Goal: Transaction & Acquisition: Purchase product/service

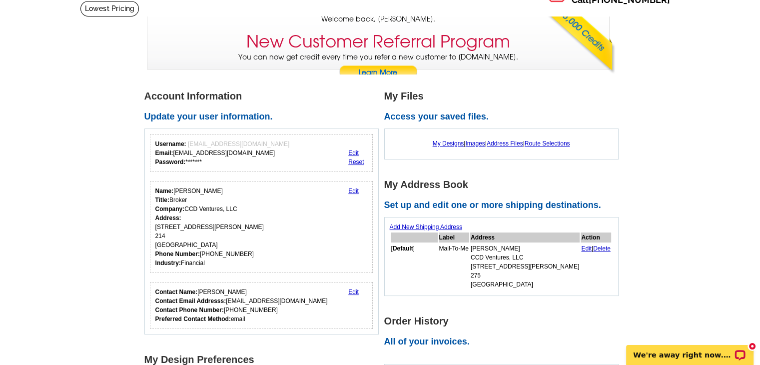
scroll to position [50, 0]
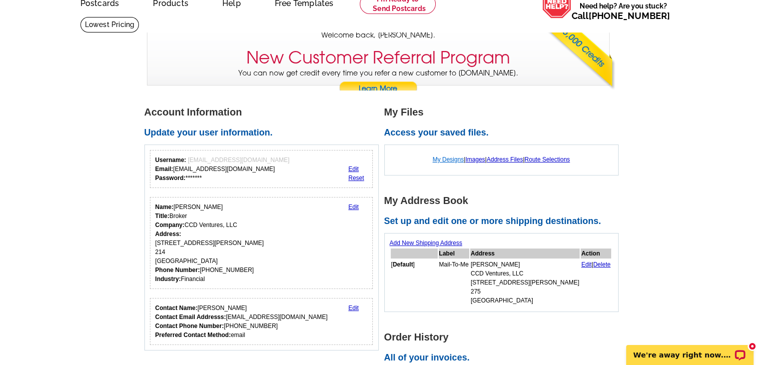
click at [445, 160] on link "My Designs" at bounding box center [448, 159] width 31 height 7
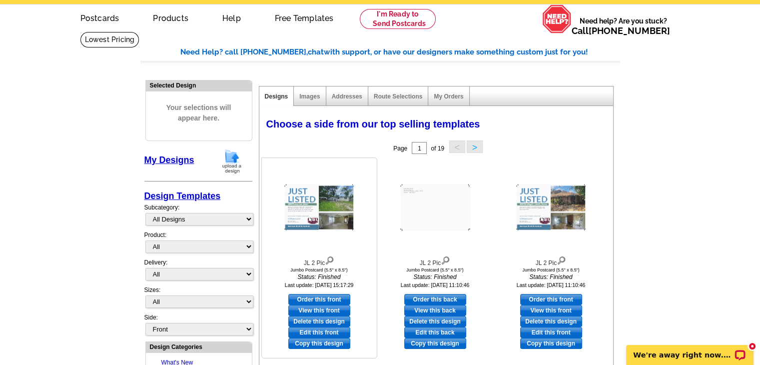
scroll to position [50, 0]
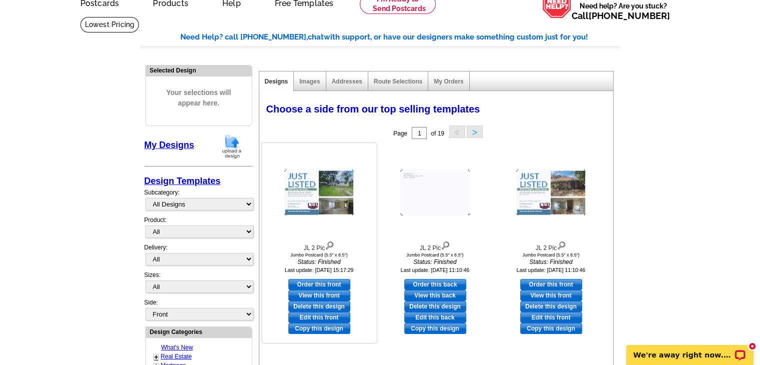
click at [337, 315] on link "Edit this front" at bounding box center [319, 317] width 62 height 11
select select "2"
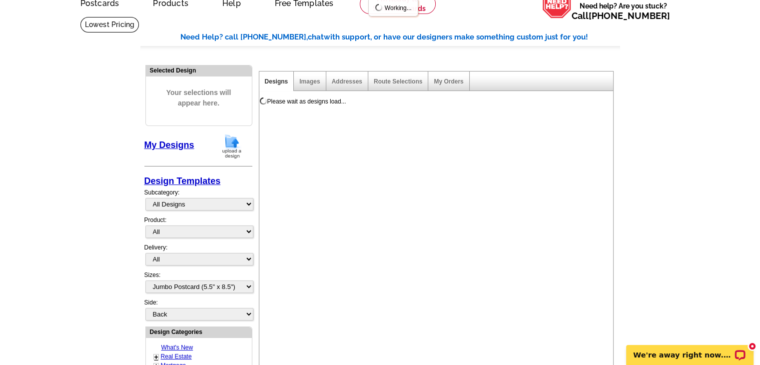
scroll to position [0, 0]
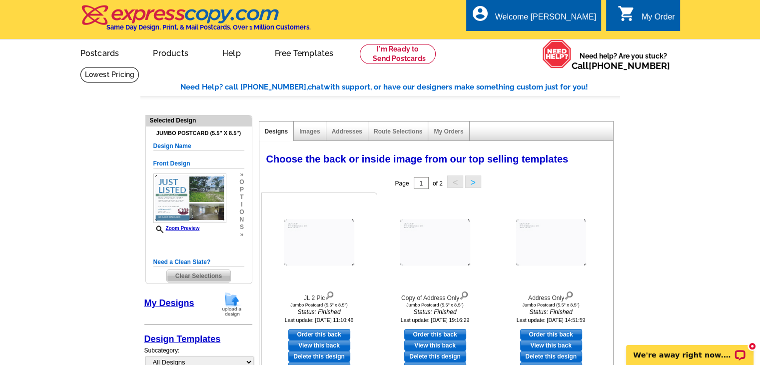
click at [346, 336] on link "Order this back" at bounding box center [319, 334] width 62 height 11
select select "front"
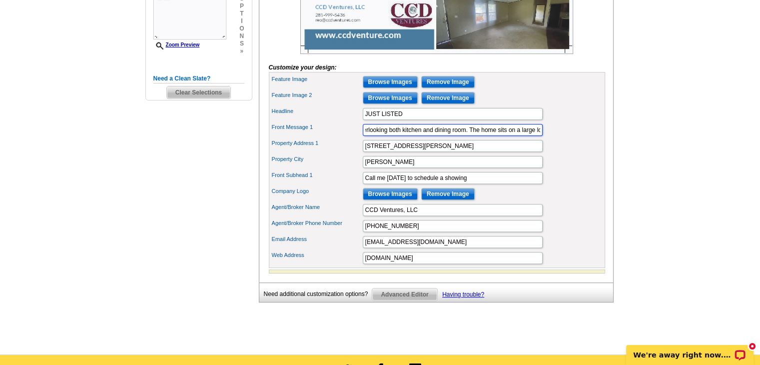
scroll to position [0, 344]
drag, startPoint x: 364, startPoint y: 146, endPoint x: 552, endPoint y: 140, distance: 187.9
click at [552, 138] on div "Front Message 1 Spacious 4-bedroom, 2-bathroom manufactured home that has a lar…" at bounding box center [437, 130] width 332 height 16
paste input "Single family home 3 bedrooms 2 baths on almost 2 Acres of land."
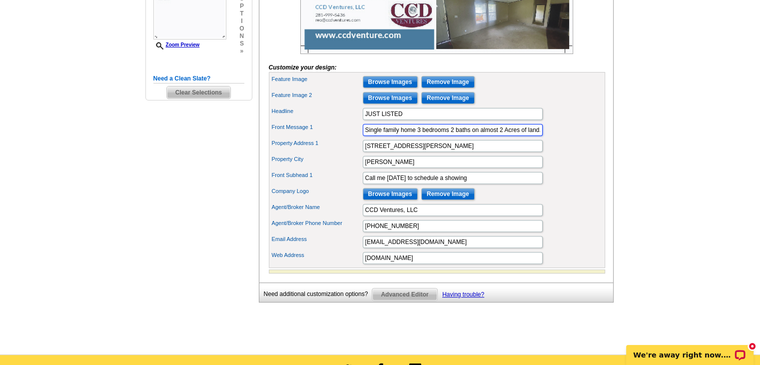
scroll to position [0, 0]
type input "Single family home 3 bedrooms 2 baths on almost 2 Acres of land."
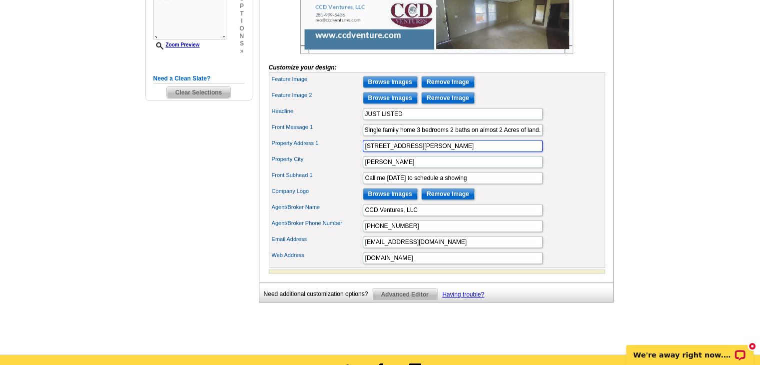
scroll to position [0, 0]
click at [439, 152] on input "[STREET_ADDRESS][PERSON_NAME]" at bounding box center [453, 146] width 180 height 12
type input "1"
type input "3265 Frick Road"
click at [411, 168] on input "Porter" at bounding box center [453, 162] width 180 height 12
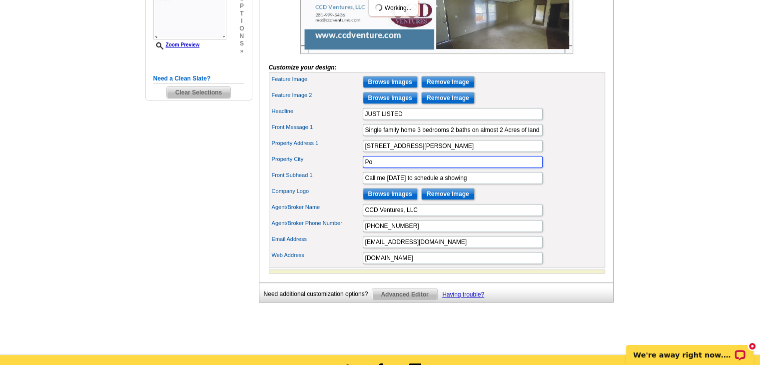
type input "P"
type input "Houston"
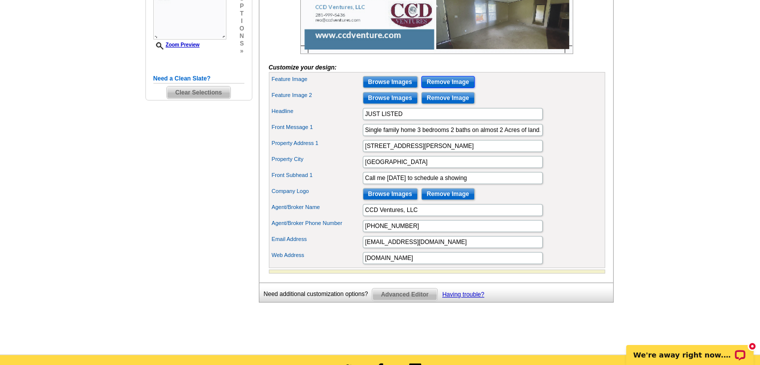
click at [436, 88] on input "Remove Image" at bounding box center [447, 82] width 53 height 12
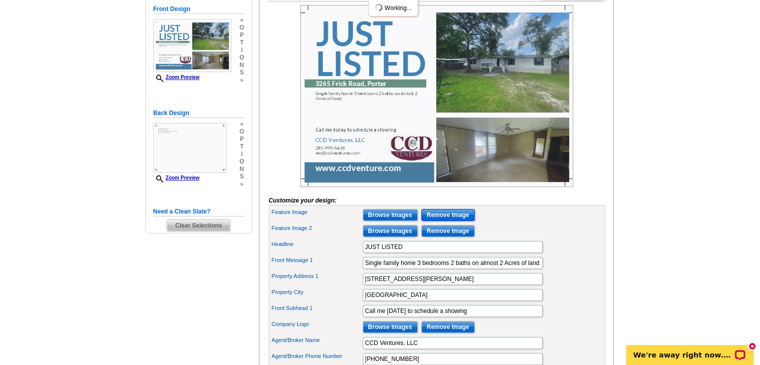
scroll to position [150, 0]
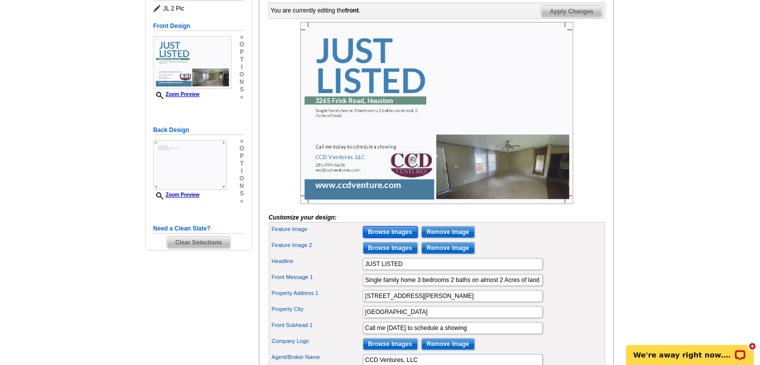
click at [404, 238] on input "Browse Images" at bounding box center [390, 232] width 55 height 12
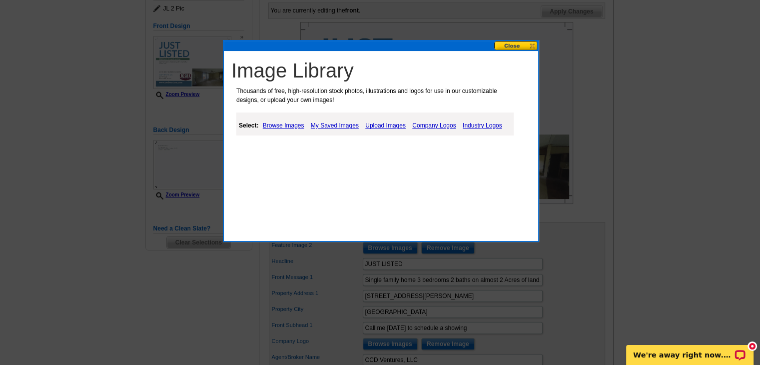
click at [293, 127] on link "Browse Images" at bounding box center [283, 125] width 46 height 12
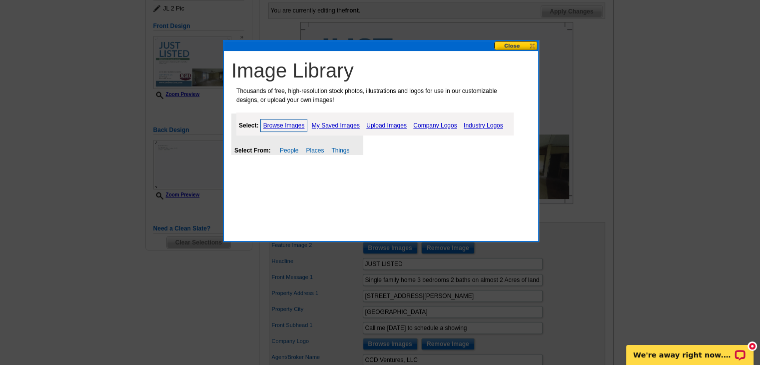
click at [384, 125] on link "Upload Images" at bounding box center [386, 125] width 45 height 12
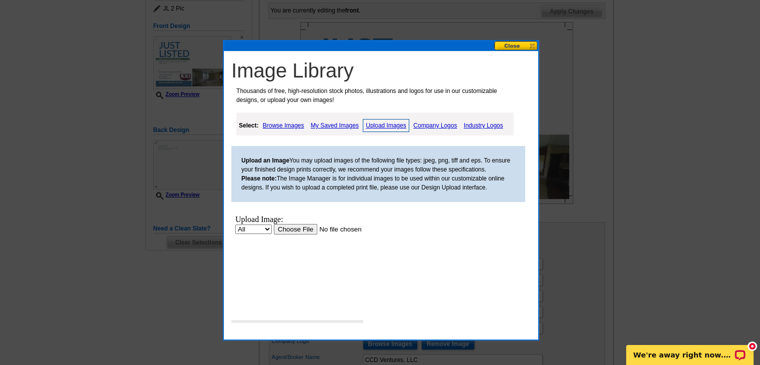
scroll to position [0, 0]
click at [304, 225] on input "file" at bounding box center [337, 229] width 126 height 10
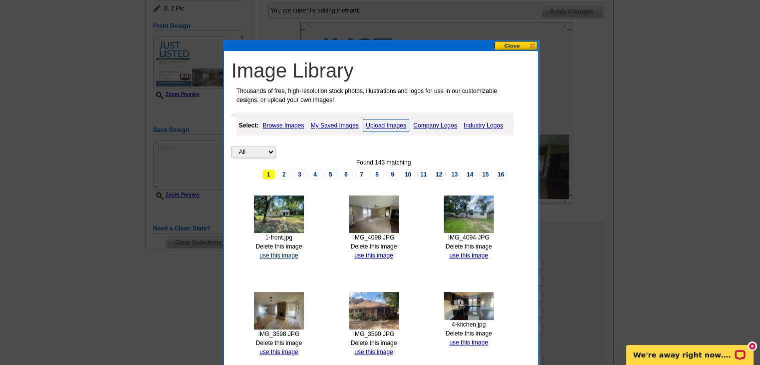
click at [270, 255] on link "use this image" at bounding box center [278, 255] width 38 height 7
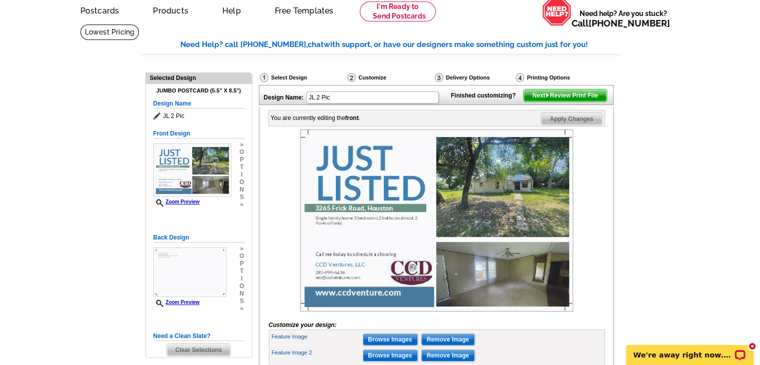
scroll to position [100, 0]
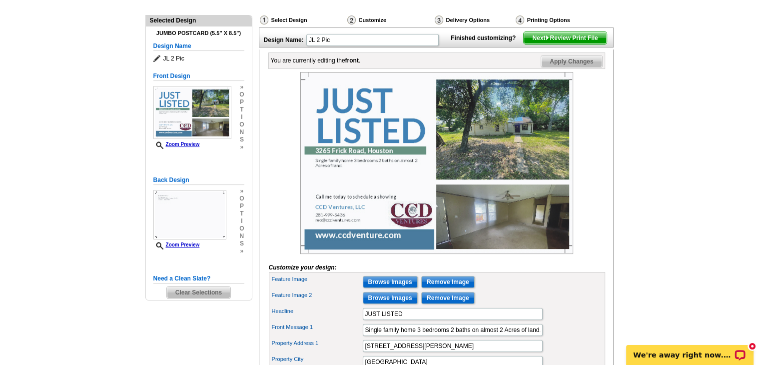
click at [503, 222] on img at bounding box center [436, 163] width 273 height 182
click at [430, 304] on input "Remove Image" at bounding box center [447, 298] width 53 height 12
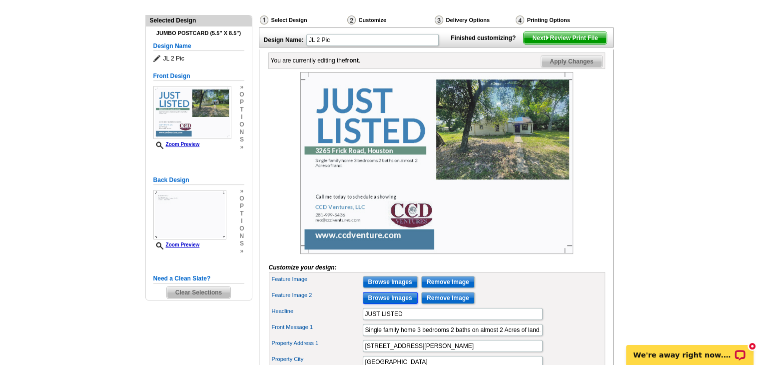
click at [412, 304] on input "Browse Images" at bounding box center [390, 298] width 55 height 12
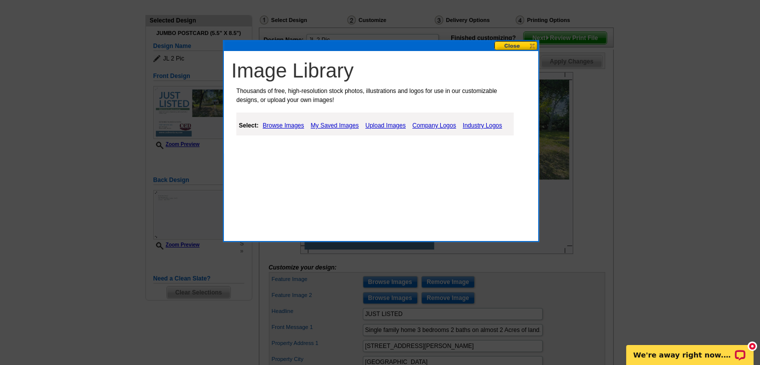
click at [391, 129] on link "Upload Images" at bounding box center [385, 125] width 45 height 12
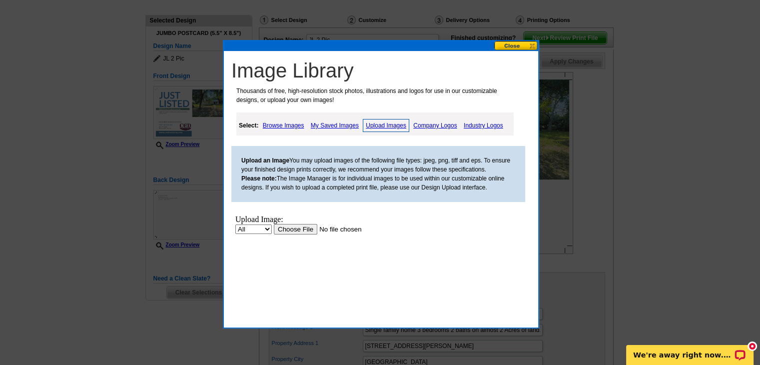
scroll to position [0, 0]
click at [307, 227] on input "file" at bounding box center [337, 229] width 126 height 10
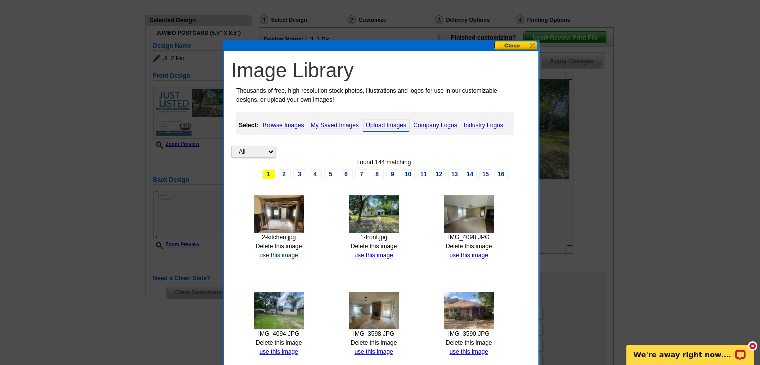
click at [294, 255] on link "use this image" at bounding box center [278, 255] width 38 height 7
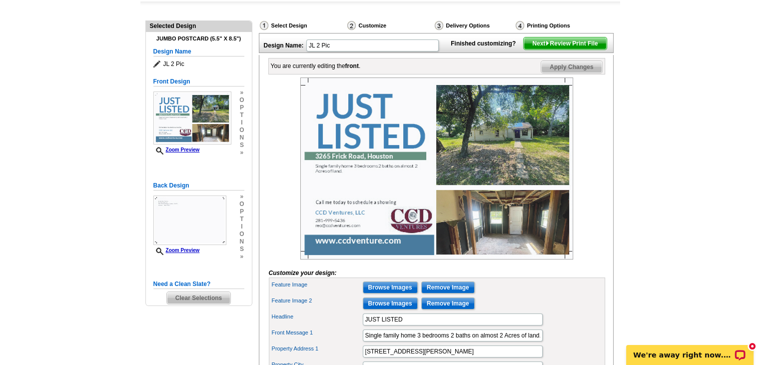
scroll to position [100, 0]
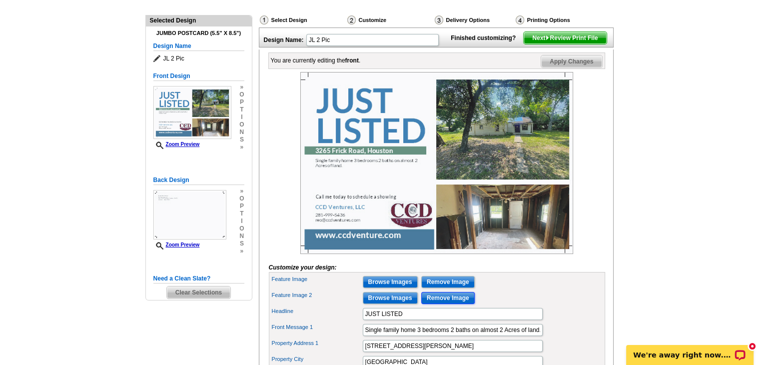
click at [438, 304] on input "Remove Image" at bounding box center [447, 298] width 53 height 12
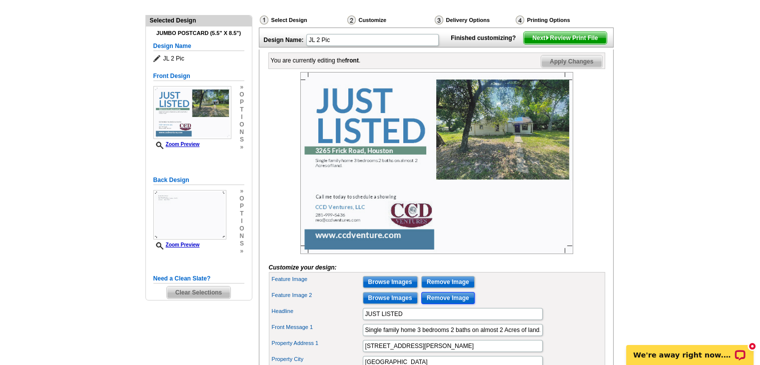
click at [429, 304] on input "Remove Image" at bounding box center [447, 298] width 53 height 12
click at [401, 304] on input "Browse Images" at bounding box center [390, 298] width 55 height 12
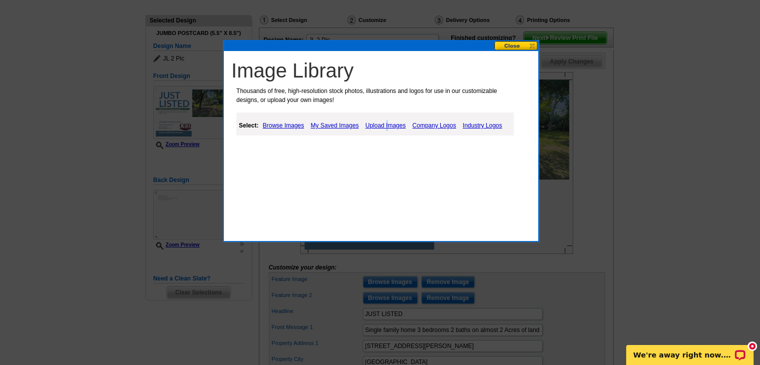
click at [385, 124] on link "Upload Images" at bounding box center [385, 125] width 45 height 12
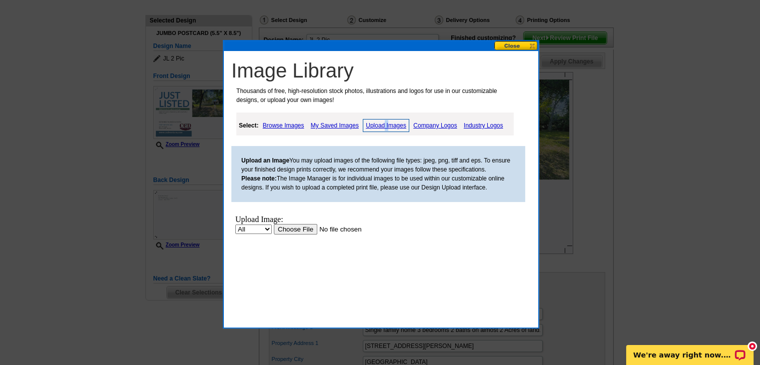
scroll to position [0, 0]
click at [311, 229] on input "file" at bounding box center [337, 229] width 126 height 10
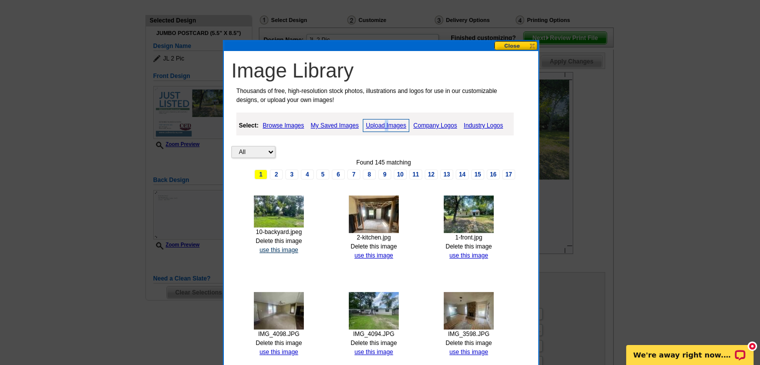
click at [285, 248] on link "use this image" at bounding box center [278, 249] width 38 height 7
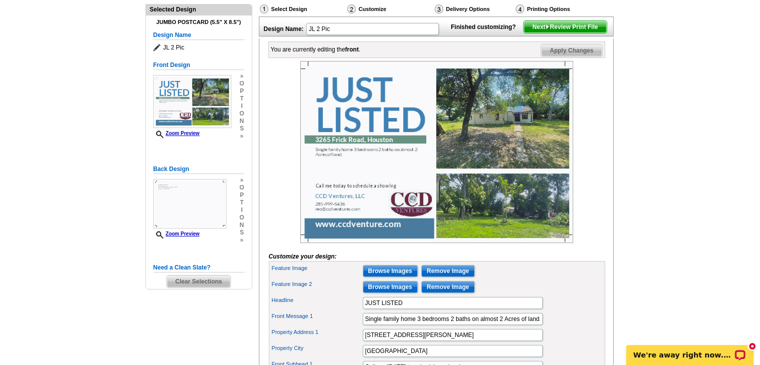
scroll to position [100, 0]
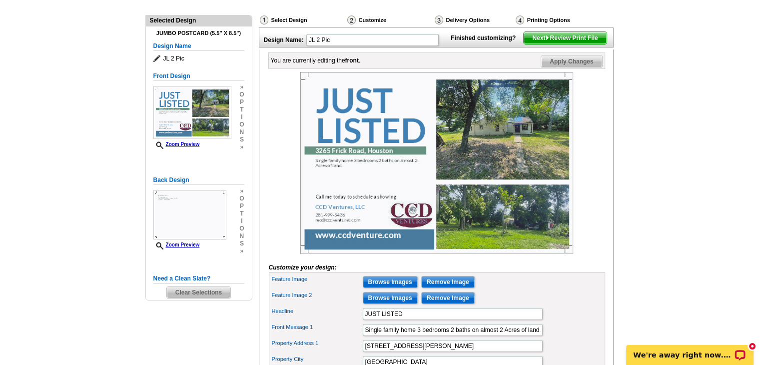
click at [569, 67] on span "Apply Changes" at bounding box center [571, 61] width 60 height 12
click at [559, 44] on span "Next Review Print File" at bounding box center [565, 38] width 82 height 12
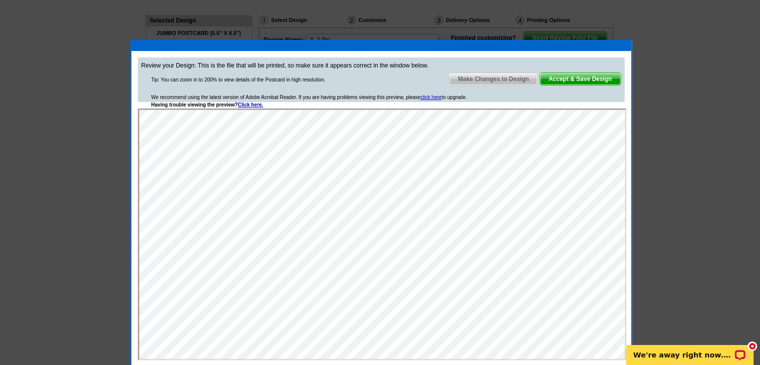
scroll to position [0, 0]
click at [590, 79] on span "Accept & Save Design" at bounding box center [580, 79] width 80 height 12
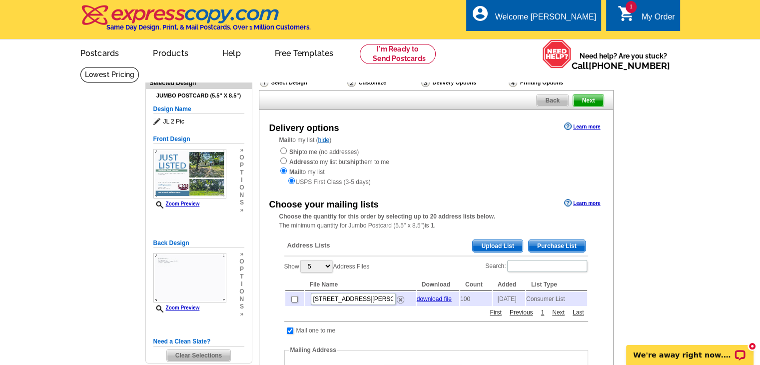
scroll to position [50, 0]
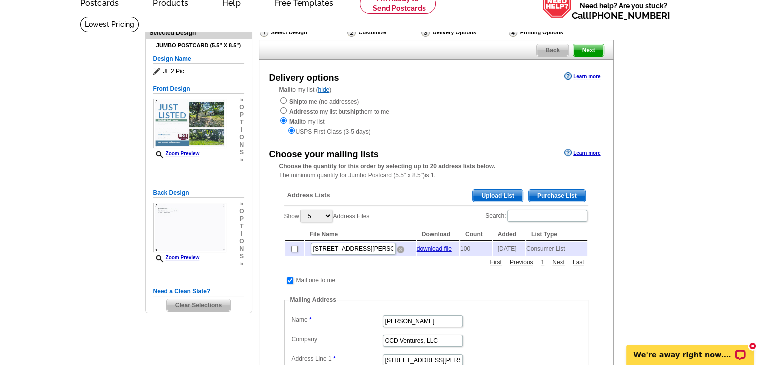
click at [401, 252] on img at bounding box center [400, 249] width 7 height 7
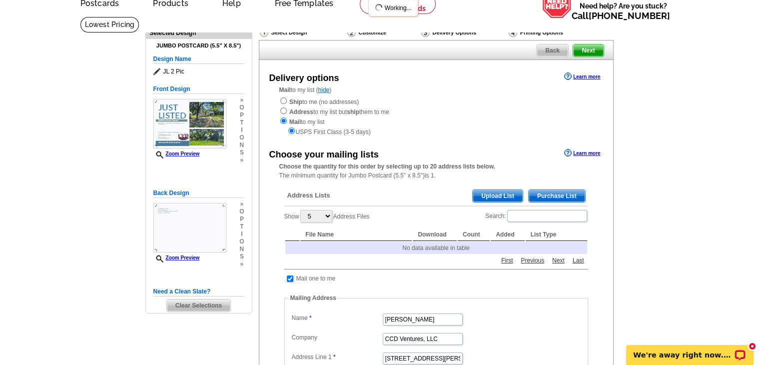
click at [554, 194] on span "Purchase List" at bounding box center [557, 196] width 56 height 12
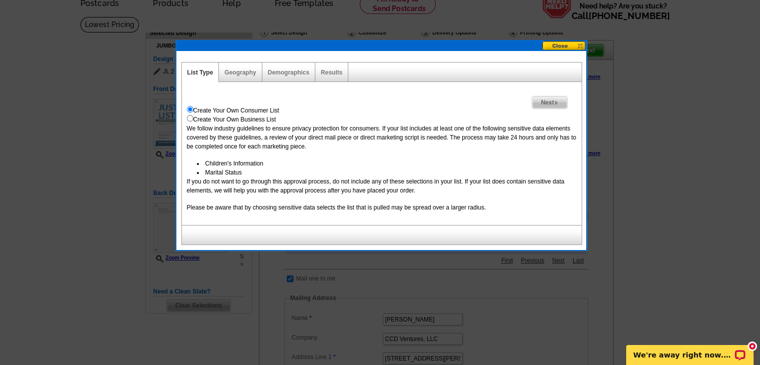
click at [541, 100] on span "Next" at bounding box center [549, 102] width 34 height 12
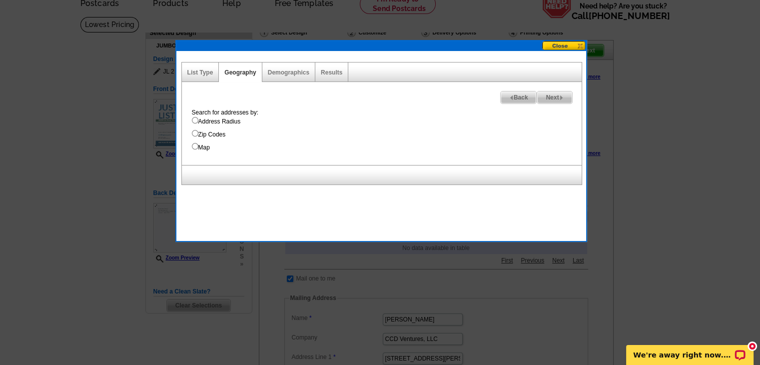
click at [194, 133] on input "Zip Codes" at bounding box center [195, 133] width 6 height 6
radio input "true"
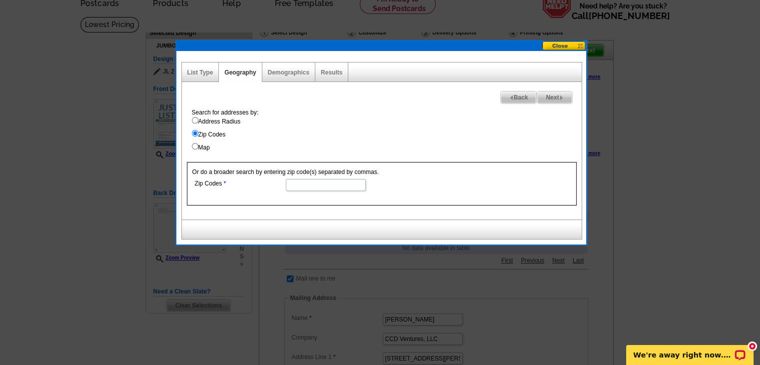
click at [295, 189] on input "Zip Codes" at bounding box center [326, 185] width 80 height 12
type input "5"
type input "77086"
click at [554, 102] on span "Next" at bounding box center [554, 97] width 34 height 12
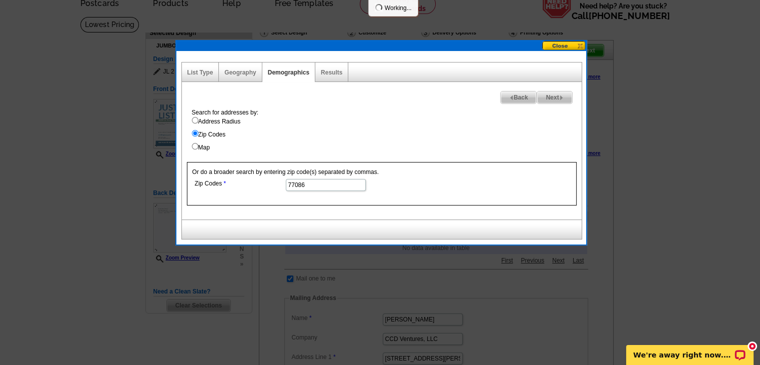
select select
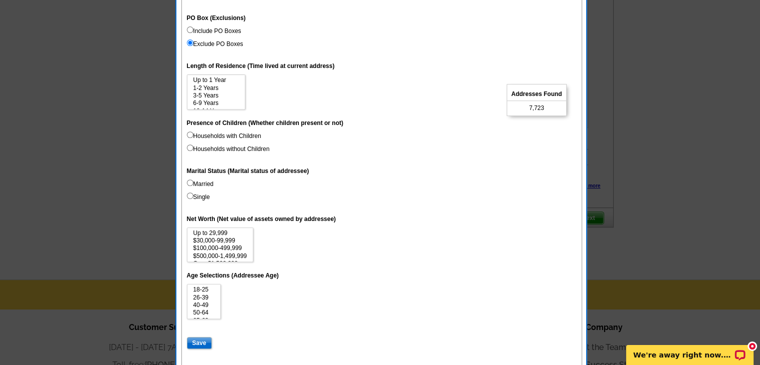
scroll to position [450, 0]
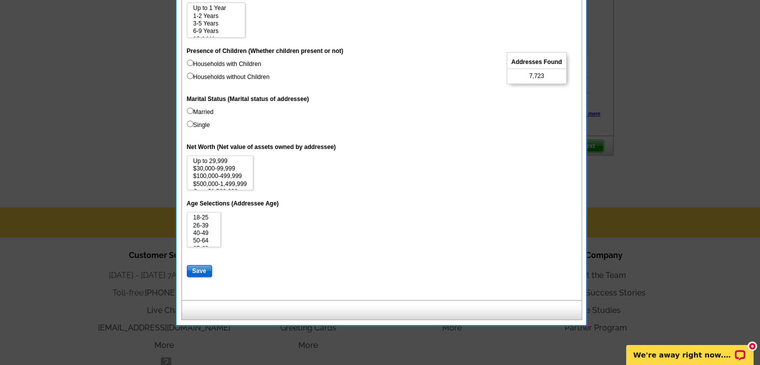
click at [194, 268] on input "Save" at bounding box center [199, 271] width 25 height 12
select select
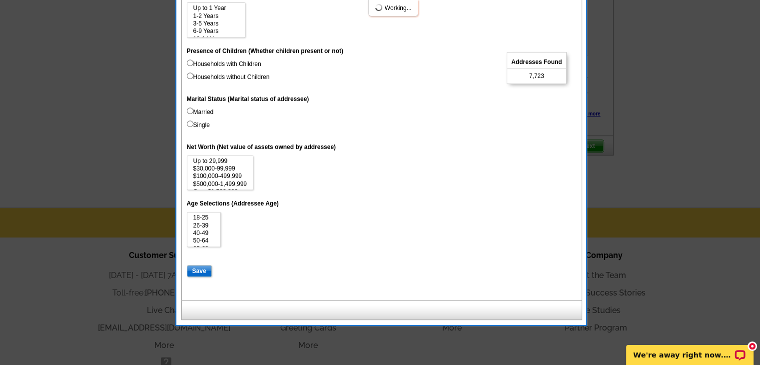
select select
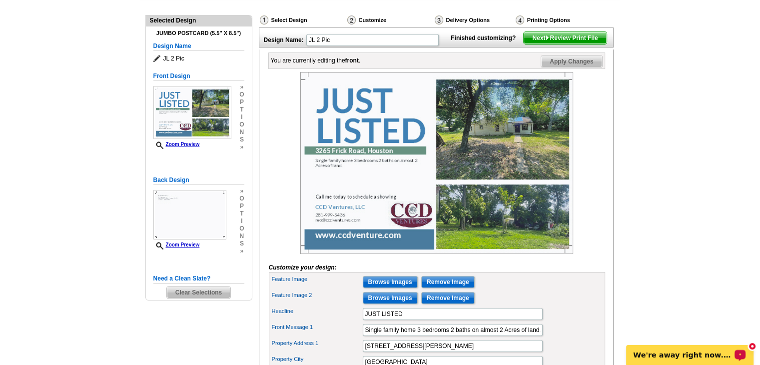
drag, startPoint x: 754, startPoint y: 344, endPoint x: 1374, endPoint y: 676, distance: 703.7
click at [754, 344] on div "new message indicator" at bounding box center [751, 345] width 9 height 9
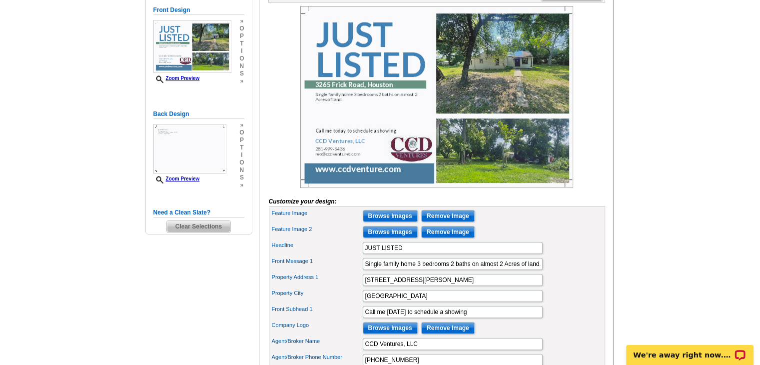
scroll to position [150, 0]
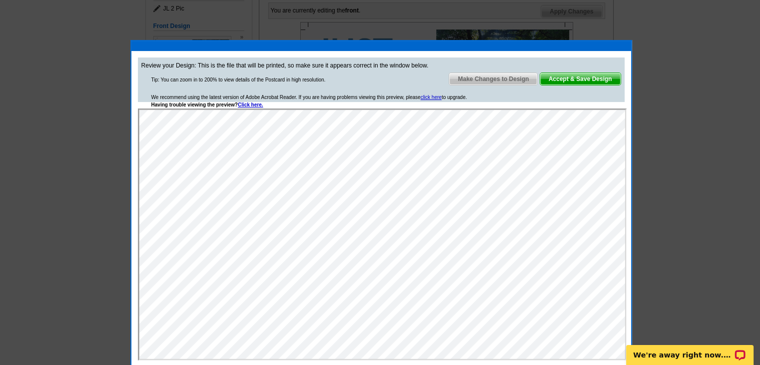
scroll to position [0, 0]
click at [573, 75] on span "Accept & Save Design" at bounding box center [580, 79] width 80 height 12
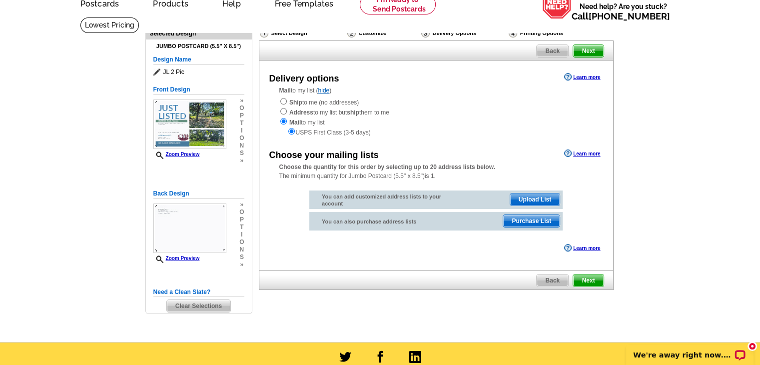
scroll to position [50, 0]
click at [525, 224] on span "Purchase List" at bounding box center [531, 220] width 56 height 12
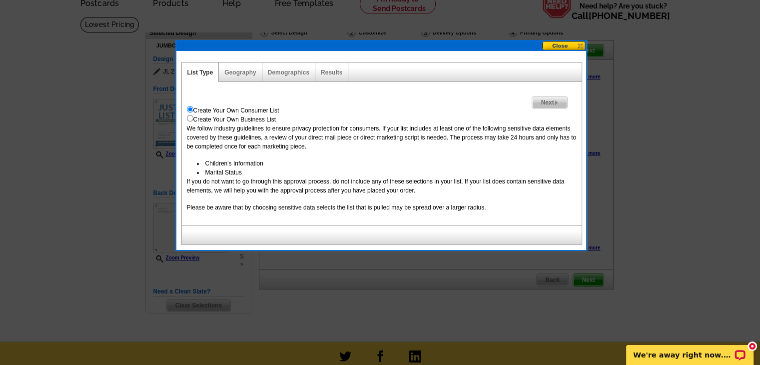
click at [543, 104] on span "Next" at bounding box center [549, 102] width 34 height 12
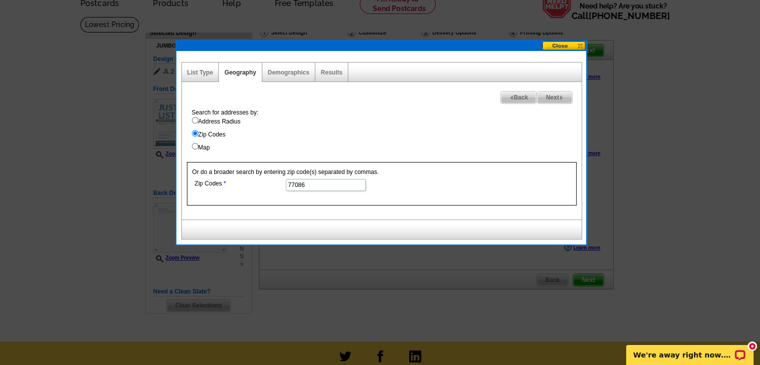
click at [547, 98] on span "Next" at bounding box center [554, 97] width 34 height 12
select select
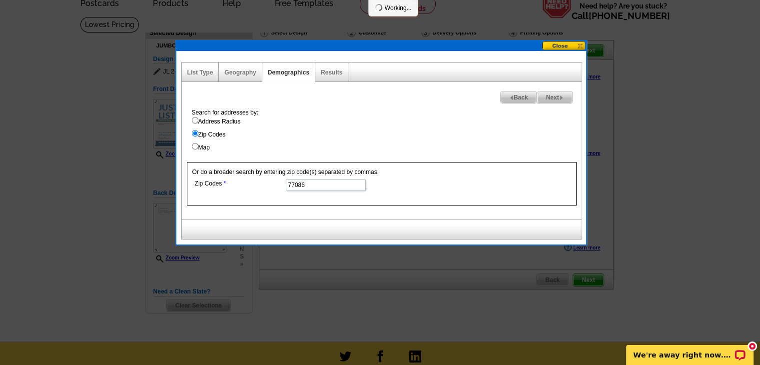
select select
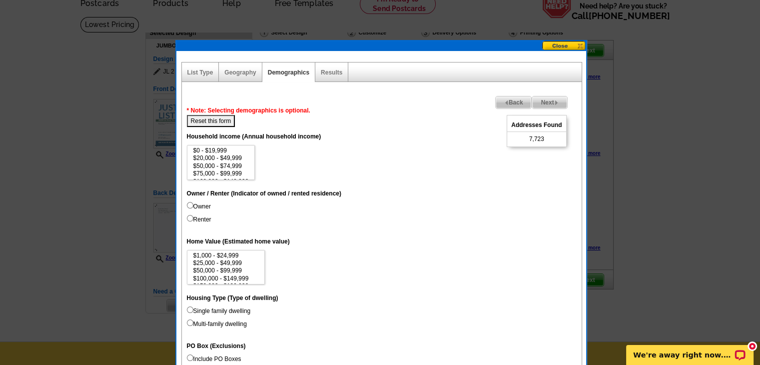
click at [548, 104] on span "Next" at bounding box center [549, 102] width 34 height 12
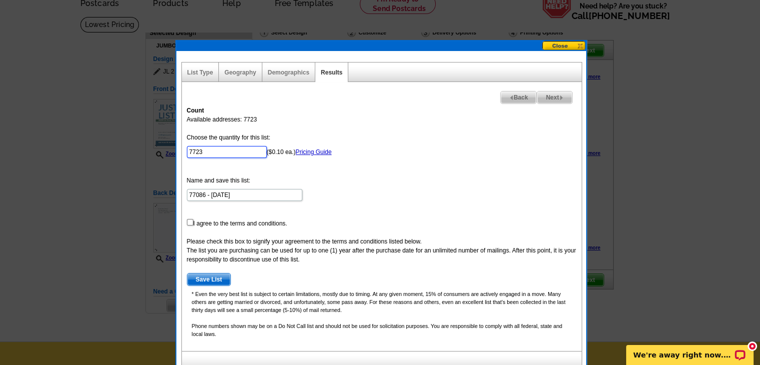
click at [211, 154] on input "7723" at bounding box center [227, 152] width 80 height 12
type input "7"
type input "101"
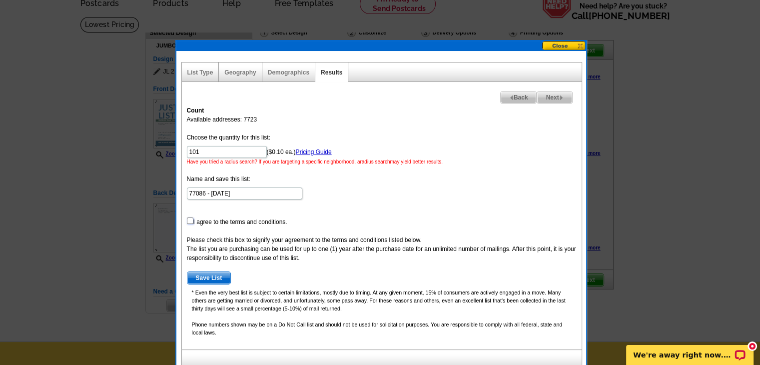
scroll to position [0, 0]
click at [188, 219] on input "checkbox" at bounding box center [190, 220] width 6 height 6
checkbox input "true"
click at [211, 276] on span "Save List" at bounding box center [208, 278] width 43 height 12
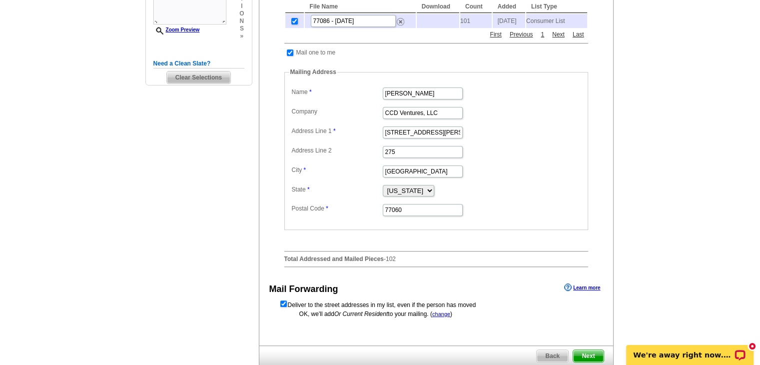
scroll to position [281, 0]
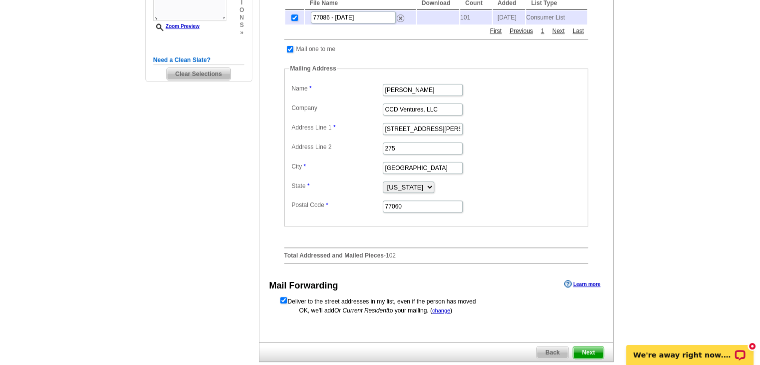
click at [598, 355] on span "Next" at bounding box center [588, 352] width 30 height 12
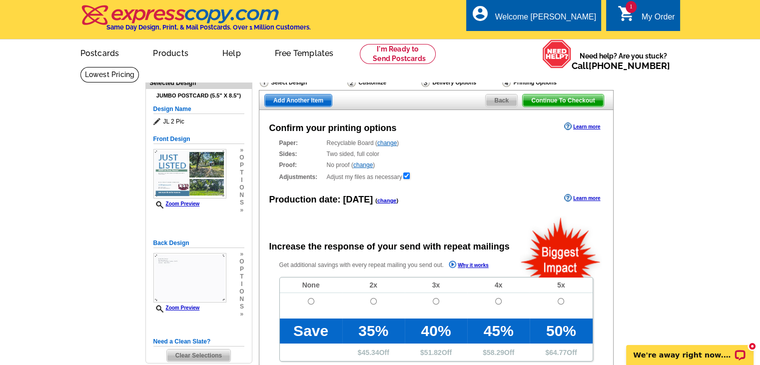
radio input "false"
click at [312, 301] on input "radio" at bounding box center [311, 301] width 6 height 6
radio input "true"
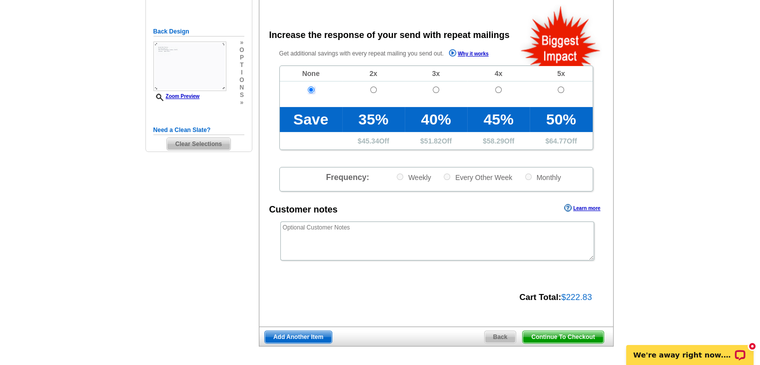
scroll to position [212, 0]
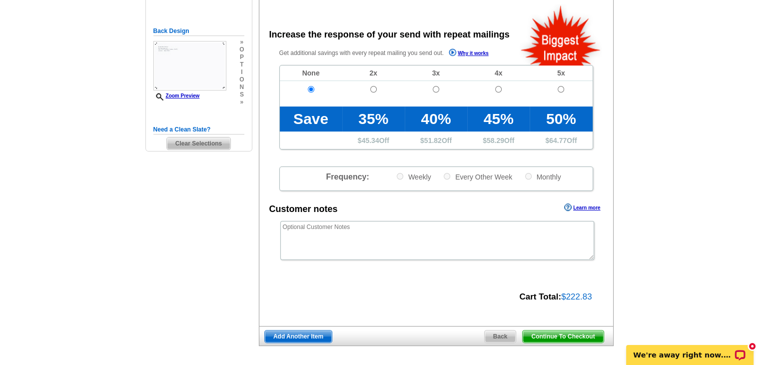
click at [569, 338] on span "Continue To Checkout" at bounding box center [563, 336] width 80 height 12
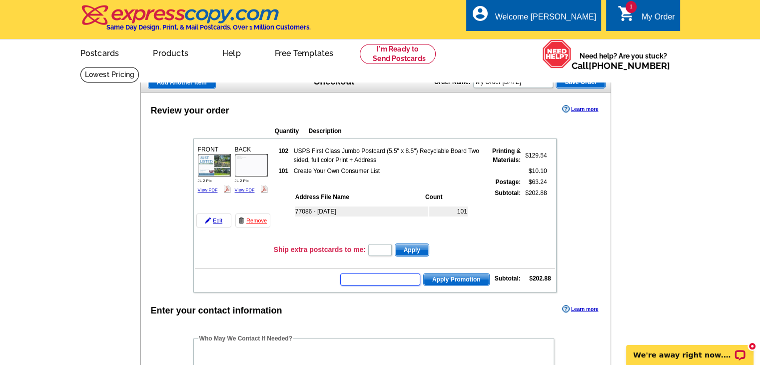
click at [349, 278] on input "text" at bounding box center [380, 279] width 80 height 12
type input "CHAT20"
click at [444, 280] on span "Apply Promotion" at bounding box center [456, 279] width 65 height 12
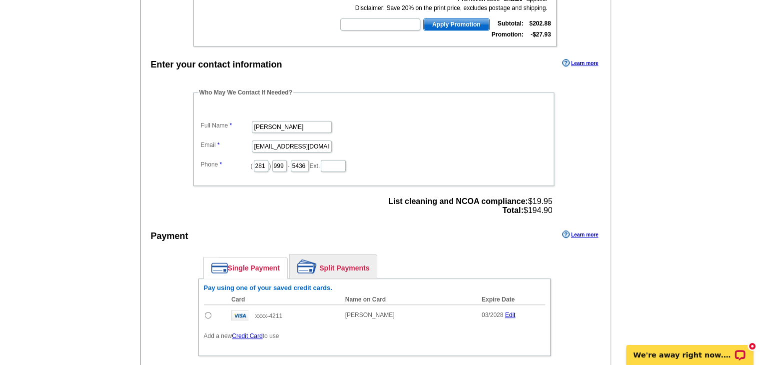
scroll to position [300, 0]
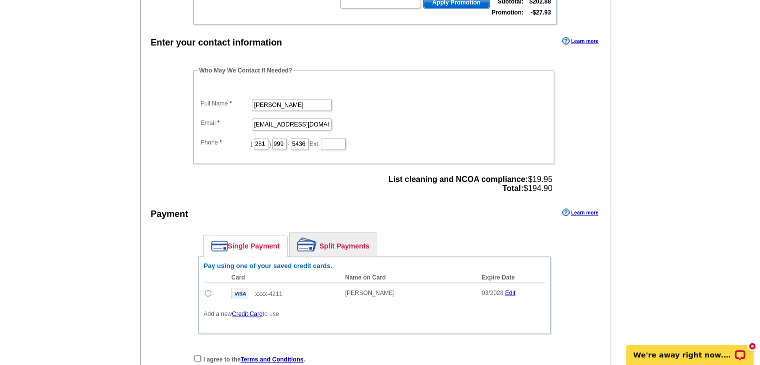
click at [207, 290] on input "radio" at bounding box center [208, 293] width 6 height 6
radio input "true"
click at [194, 355] on input "checkbox" at bounding box center [197, 358] width 6 height 6
checkbox input "true"
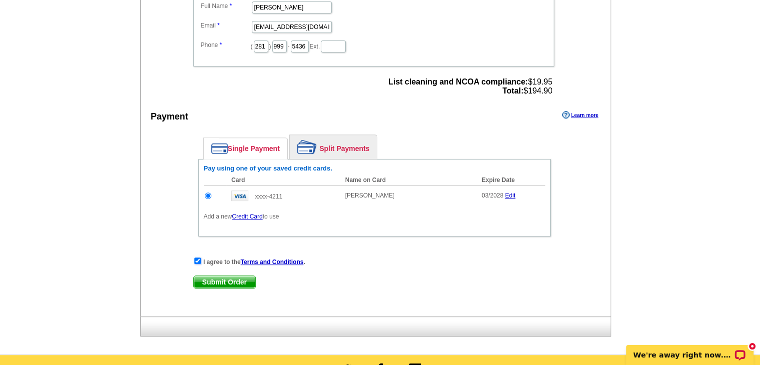
scroll to position [400, 0]
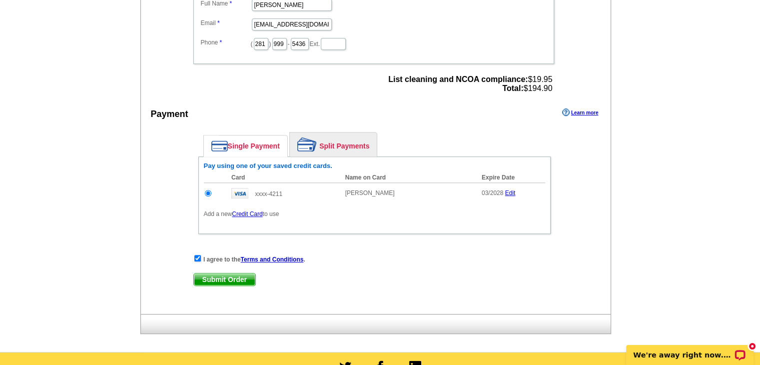
click at [248, 278] on span "Submit Order" at bounding box center [224, 279] width 61 height 12
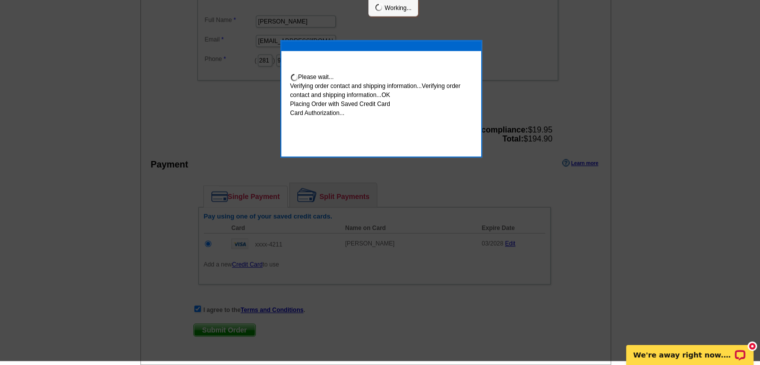
scroll to position [396, 0]
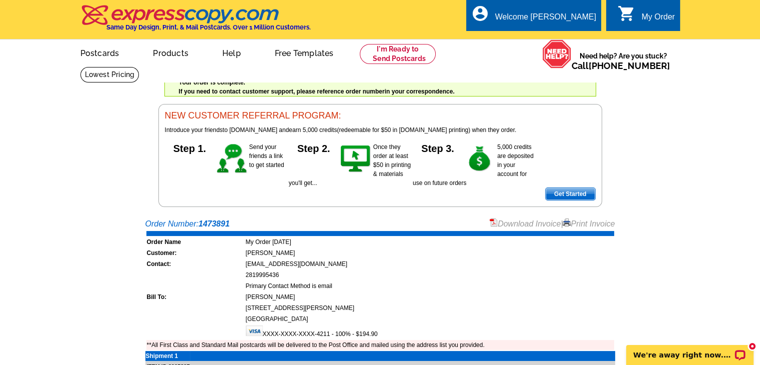
click at [576, 224] on link "Print Invoice" at bounding box center [589, 223] width 52 height 8
